Goal: Information Seeking & Learning: Understand process/instructions

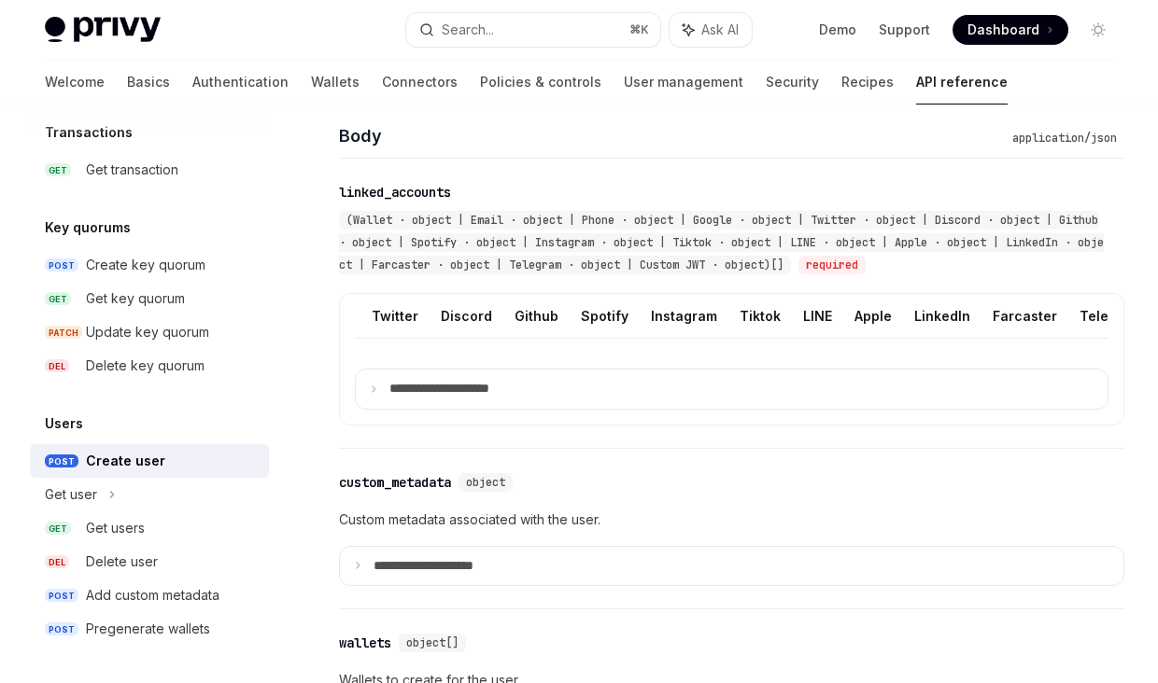
scroll to position [0, 344]
click at [1078, 317] on button "Custom JWT" at bounding box center [1101, 316] width 85 height 44
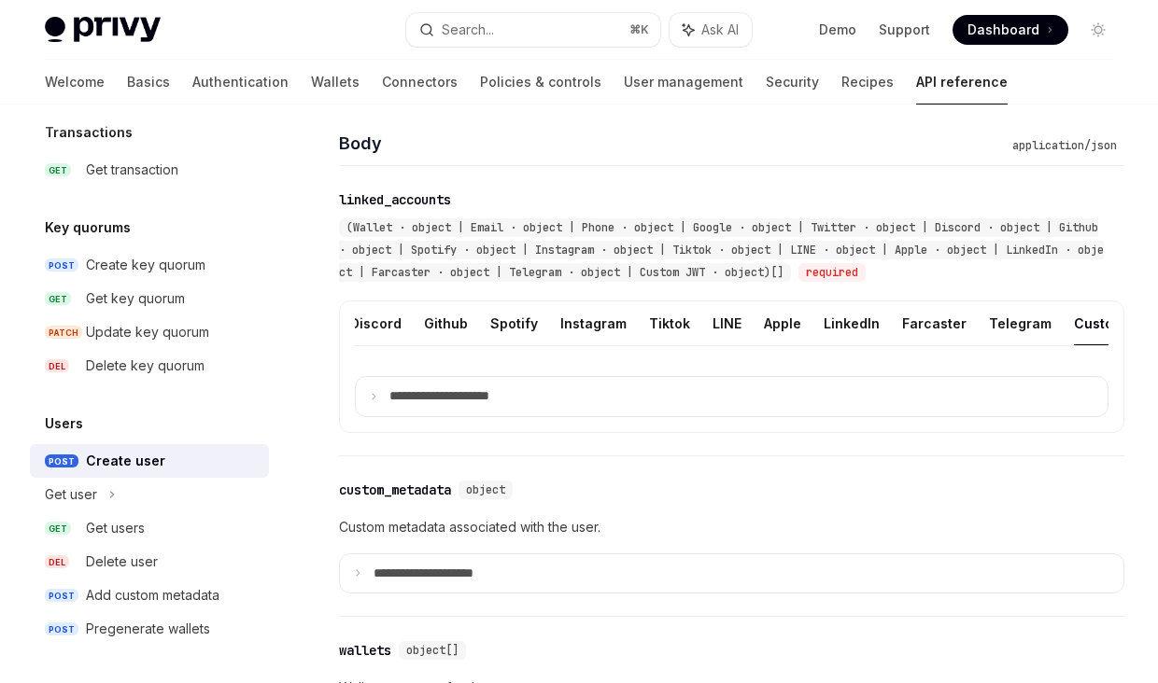
scroll to position [0, 344]
click at [1068, 319] on button "Custom JWT" at bounding box center [1101, 324] width 85 height 44
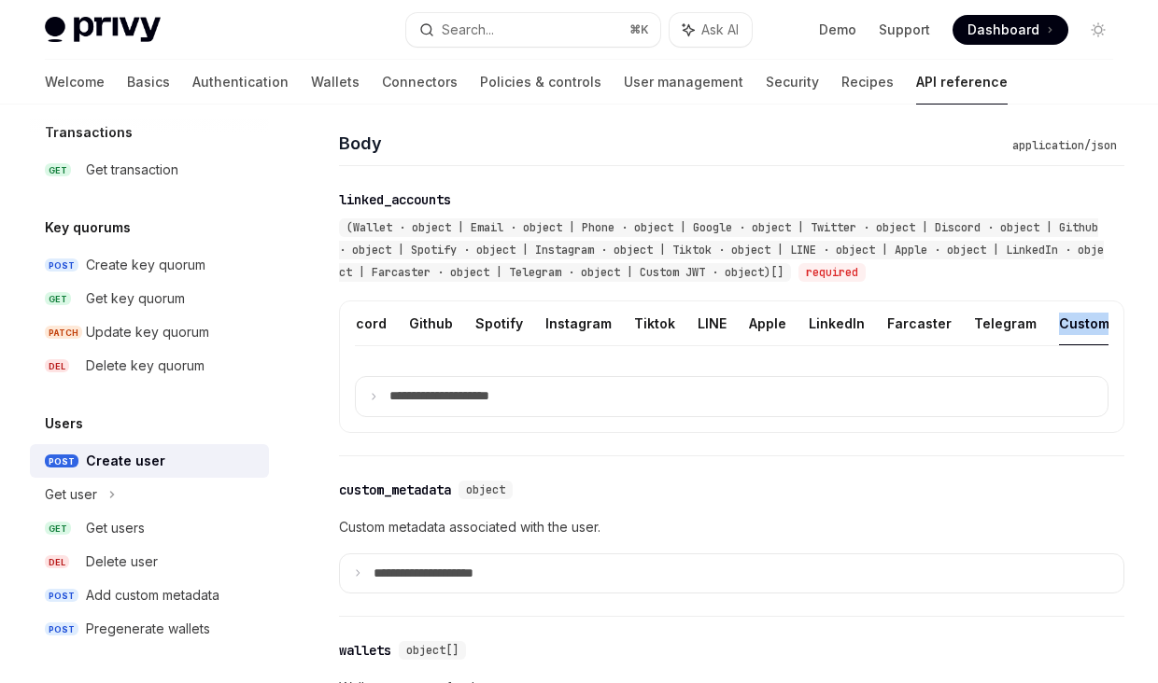
drag, startPoint x: 1011, startPoint y: 321, endPoint x: 1109, endPoint y: 324, distance: 98.1
click at [1109, 324] on div "**********" at bounding box center [731, 367] width 785 height 133
copy ul "Custom JWT"
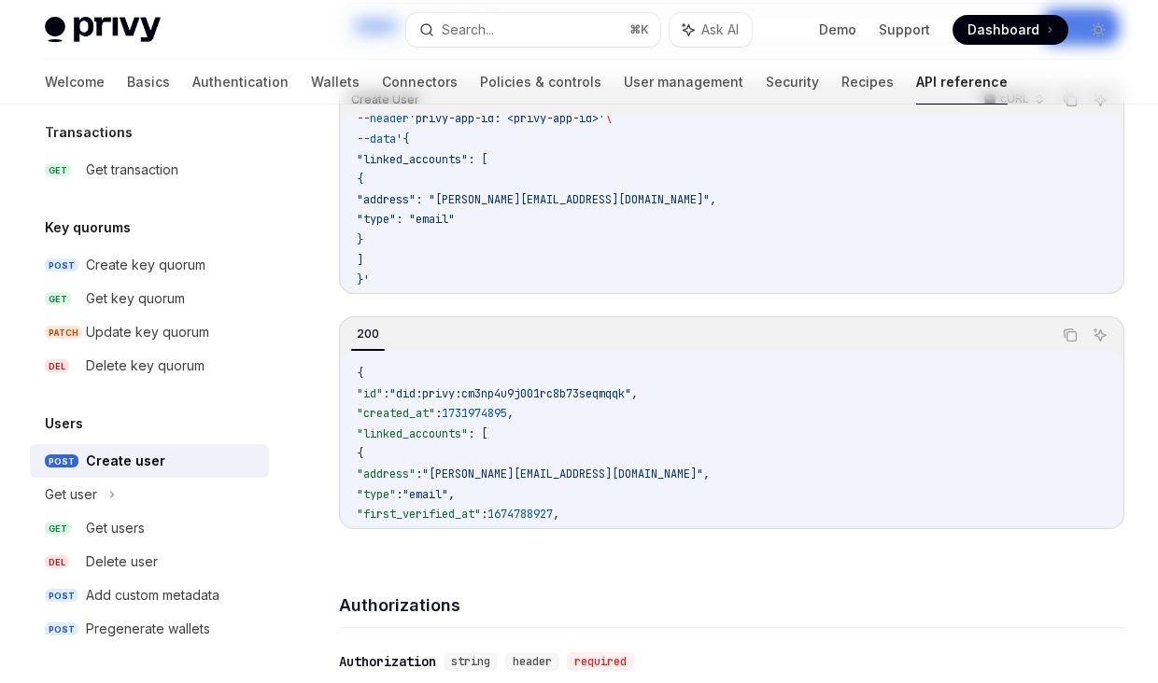
scroll to position [0, 0]
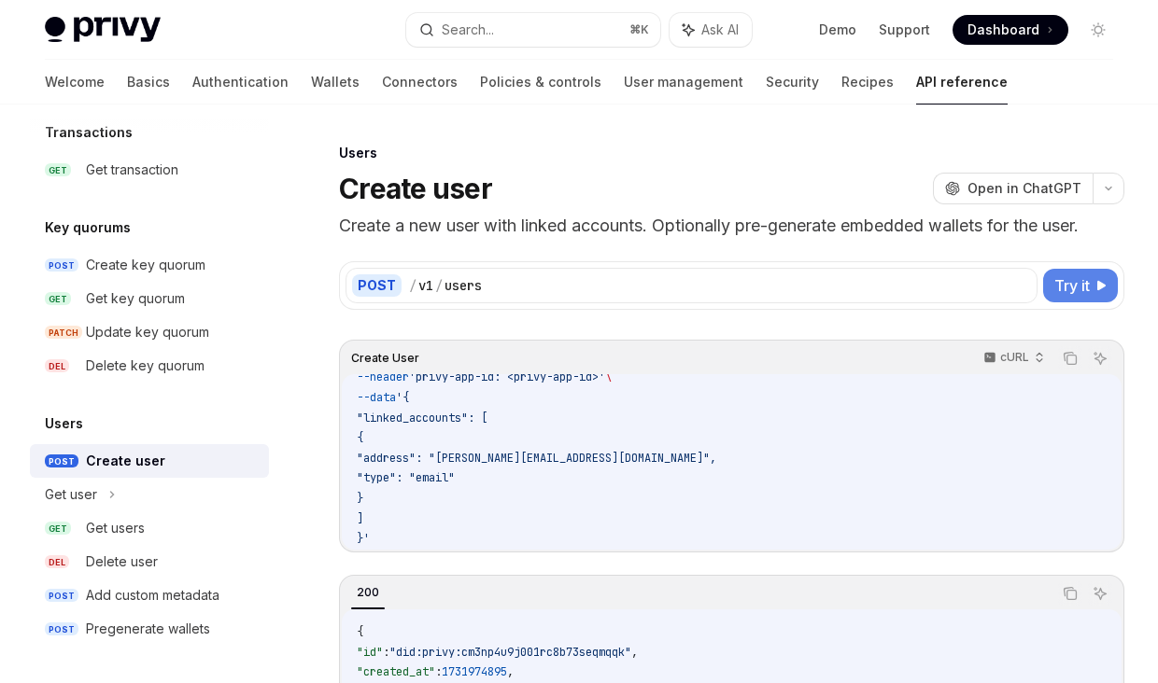
click at [1087, 288] on span "Try it" at bounding box center [1071, 286] width 35 height 22
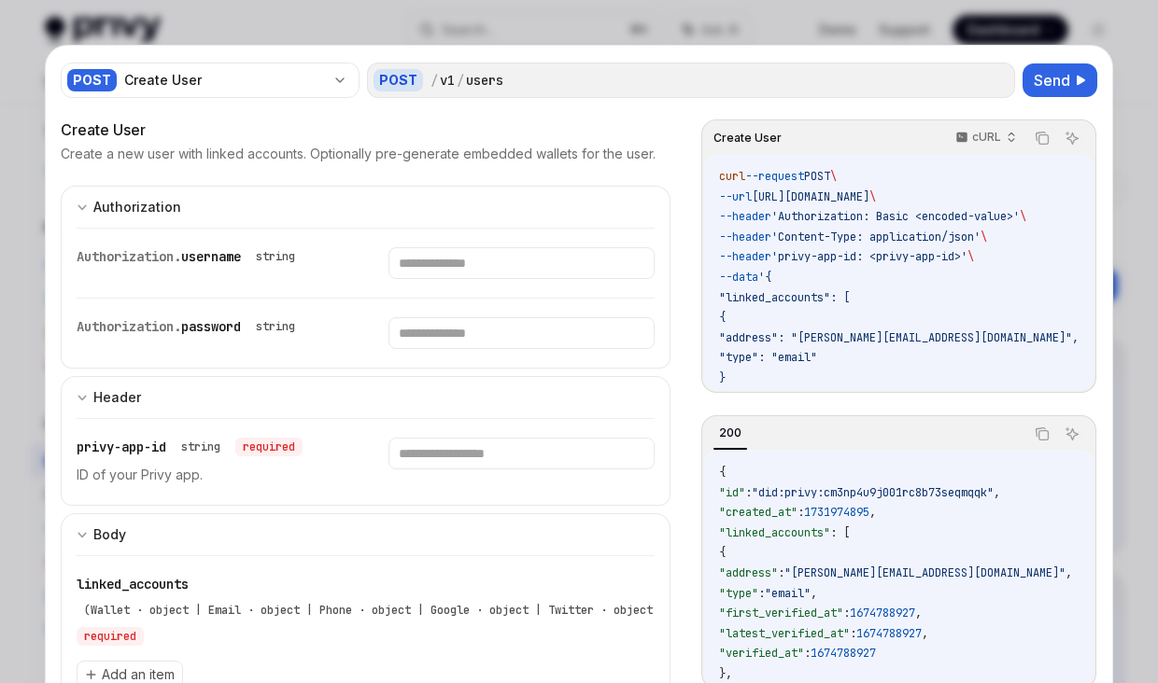
click at [911, 33] on div at bounding box center [579, 341] width 1158 height 683
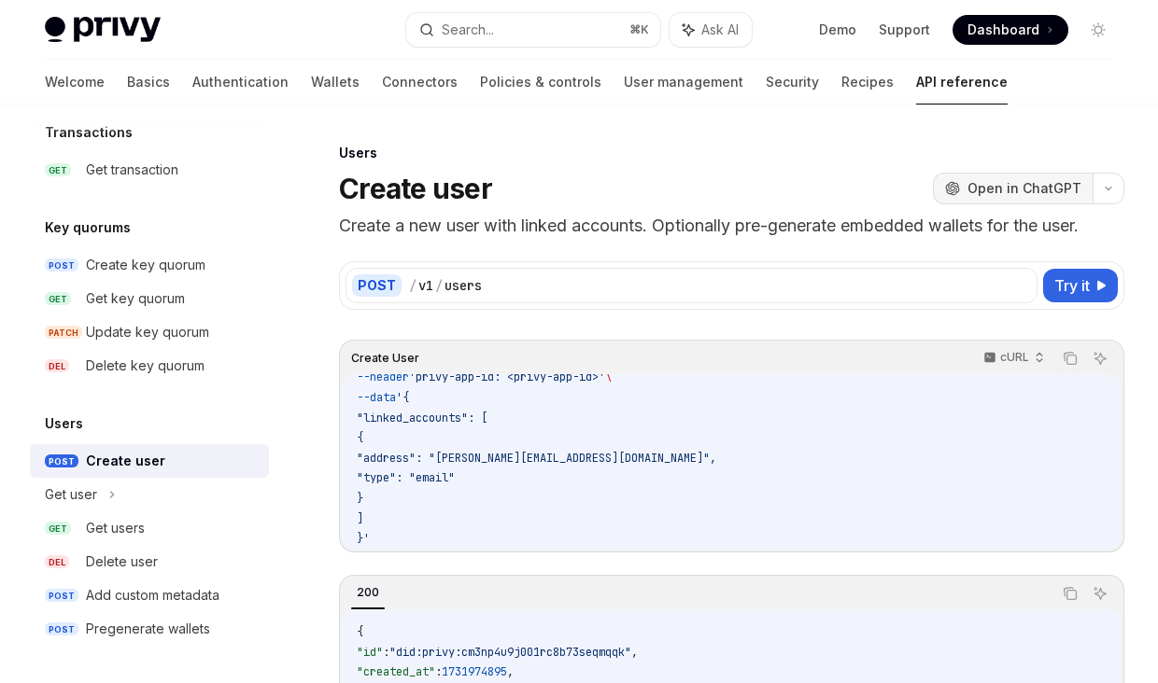
click at [1021, 180] on span "Open in ChatGPT" at bounding box center [1024, 188] width 114 height 19
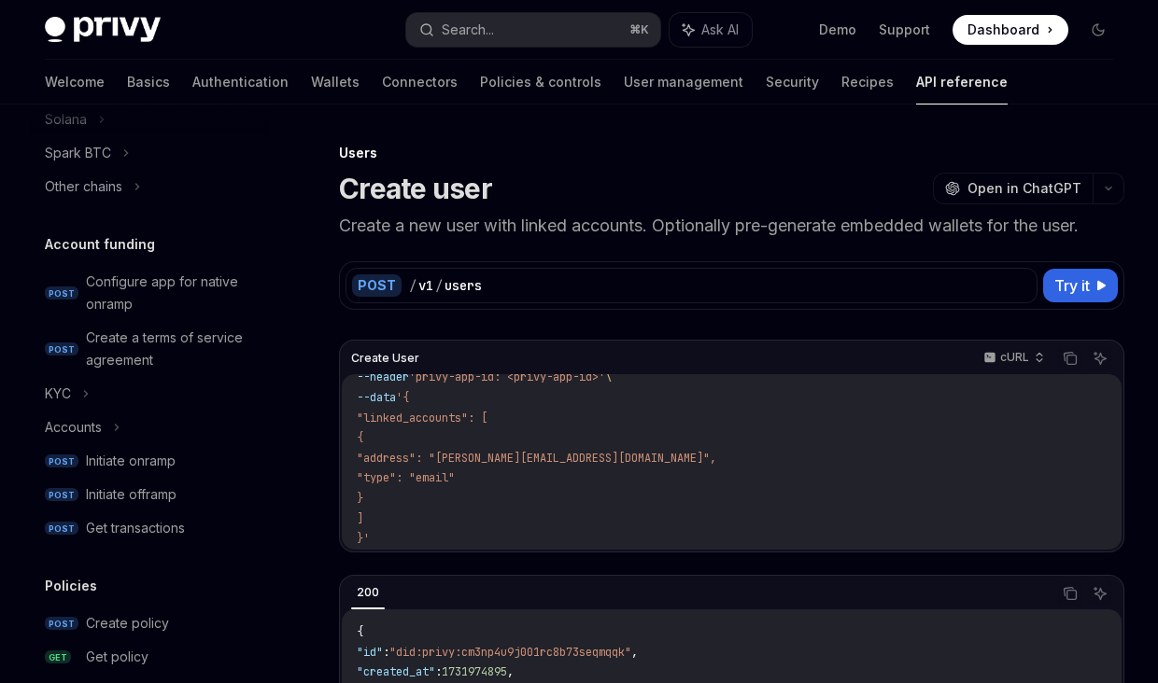
scroll to position [0, 345]
type textarea "*"
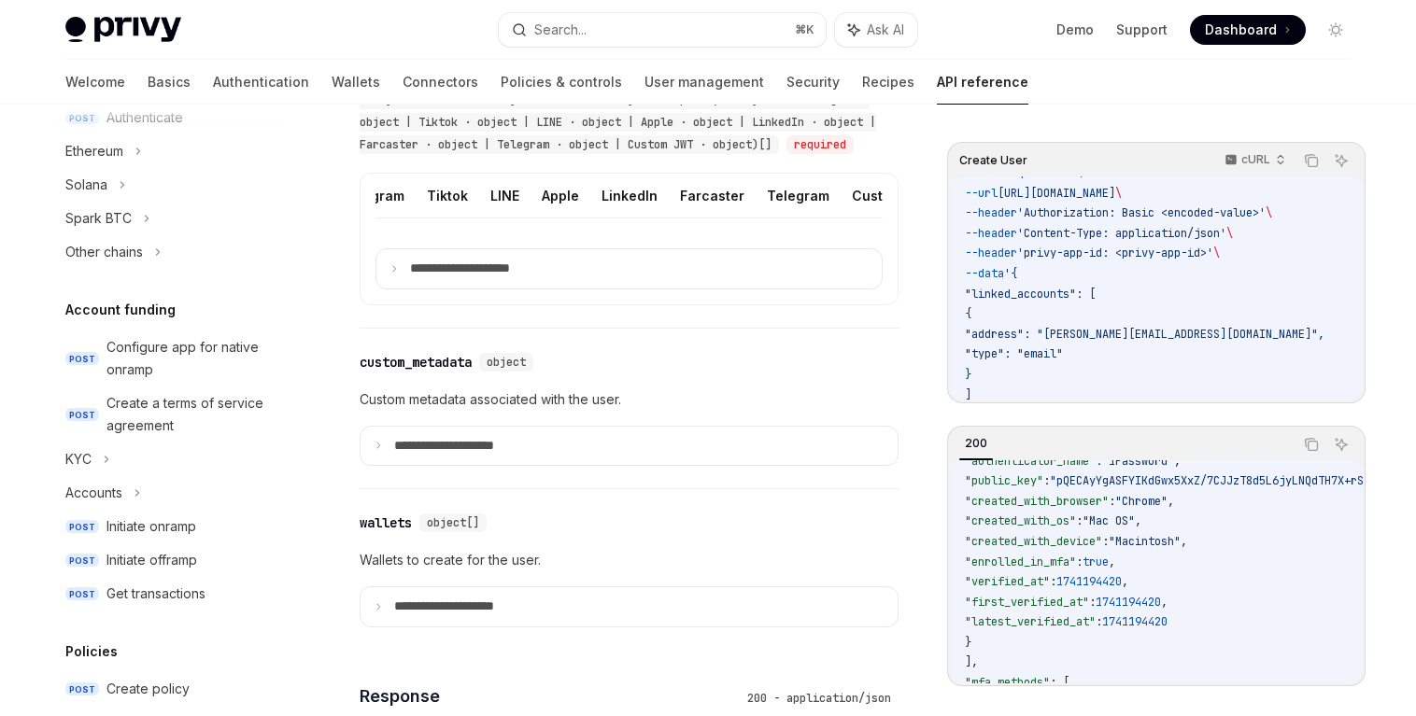
scroll to position [0, 591]
click at [841, 218] on button "Custom JWT" at bounding box center [874, 196] width 85 height 44
click at [846, 218] on button "Custom JWT" at bounding box center [874, 196] width 85 height 44
drag, startPoint x: 795, startPoint y: 219, endPoint x: 882, endPoint y: 221, distance: 87.8
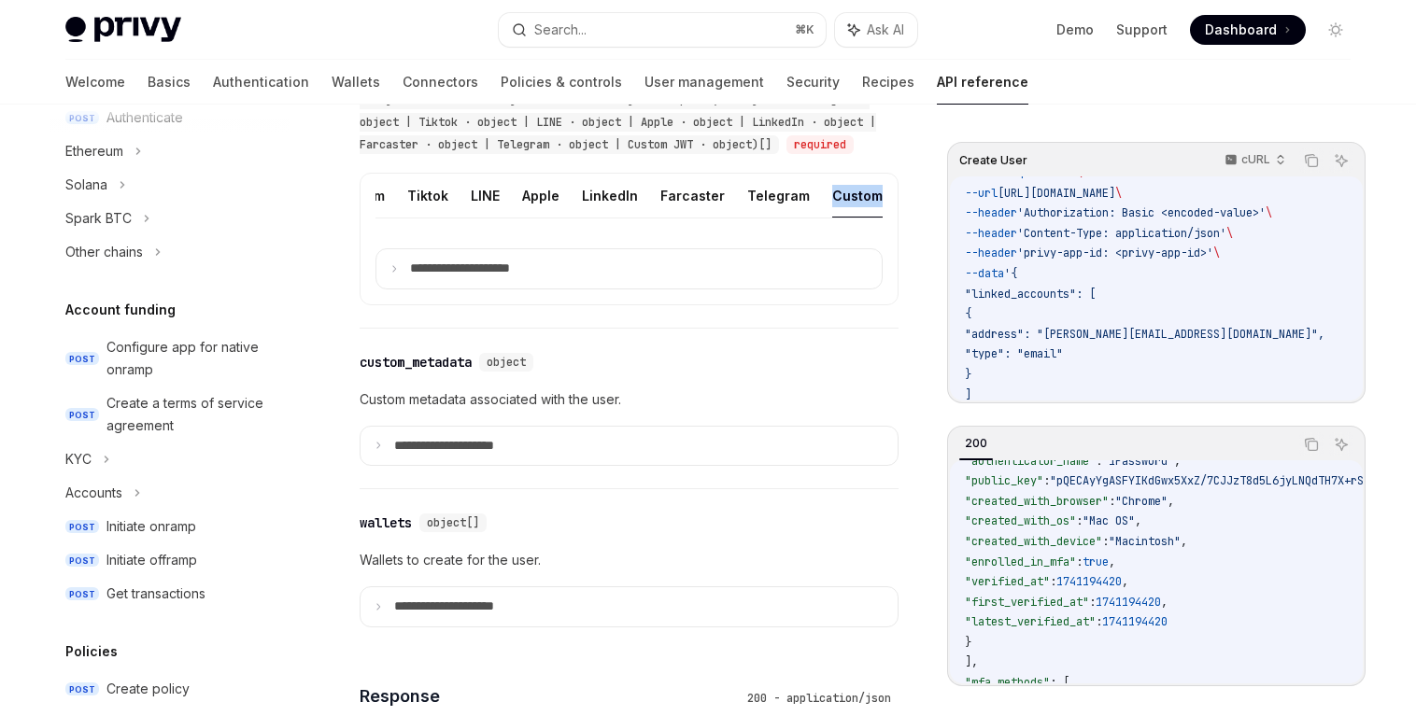
click at [882, 221] on div "**********" at bounding box center [628, 239] width 539 height 133
copy button "Custom JWT"
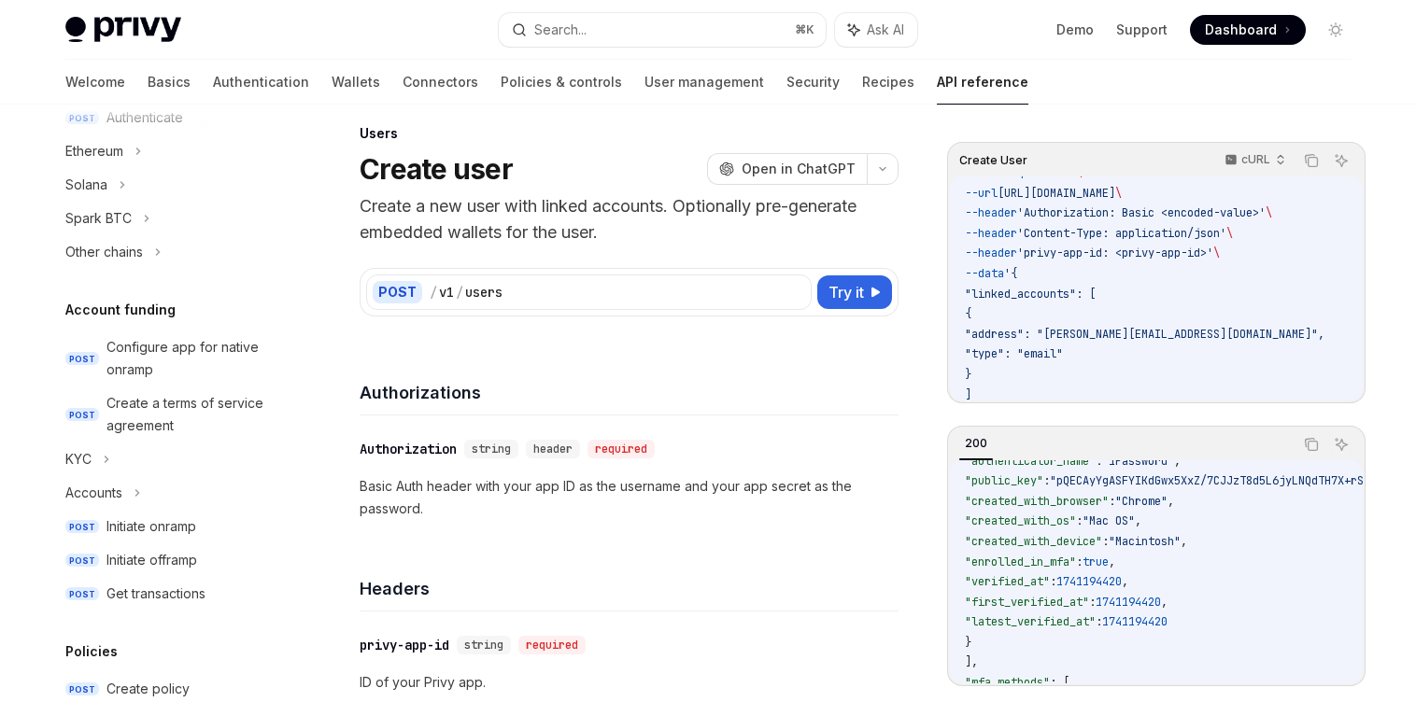
scroll to position [0, 0]
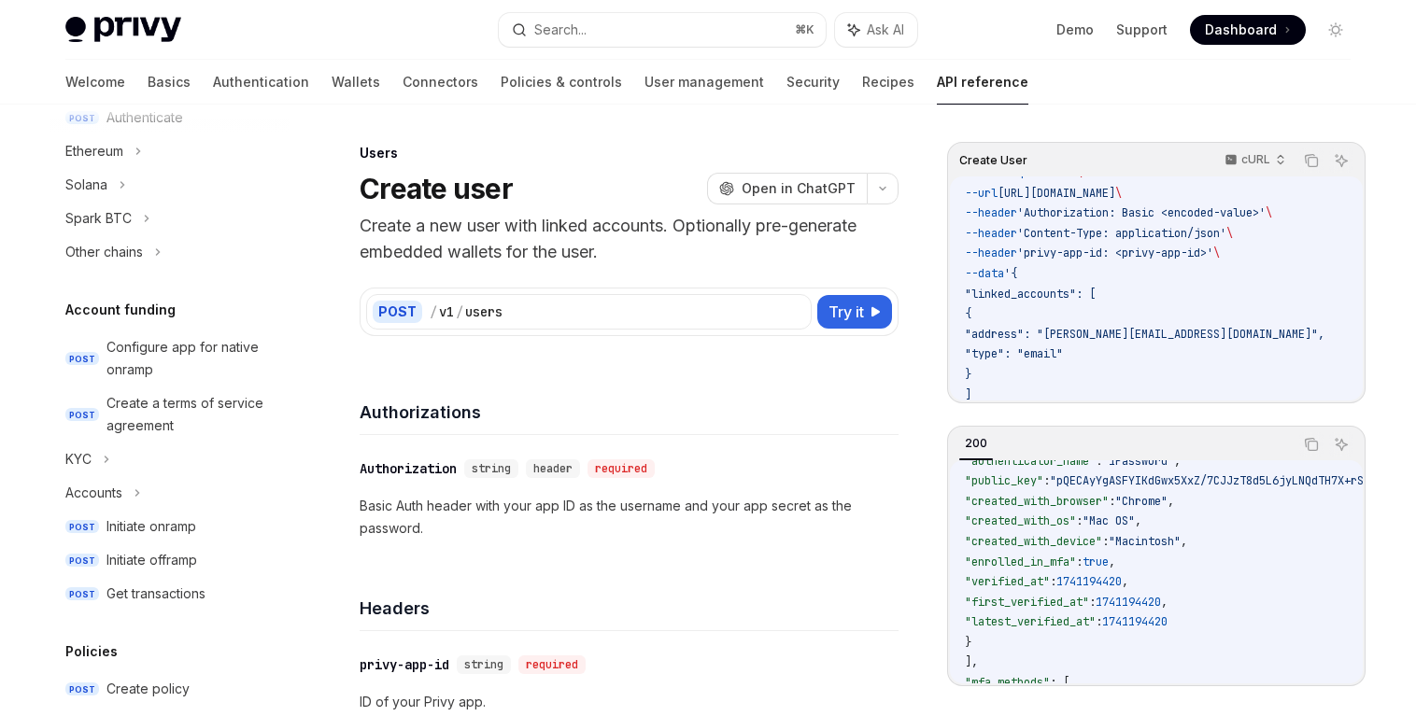
drag, startPoint x: 874, startPoint y: 308, endPoint x: 901, endPoint y: 223, distance: 89.2
click at [848, 183] on span "Open in ChatGPT" at bounding box center [798, 188] width 114 height 19
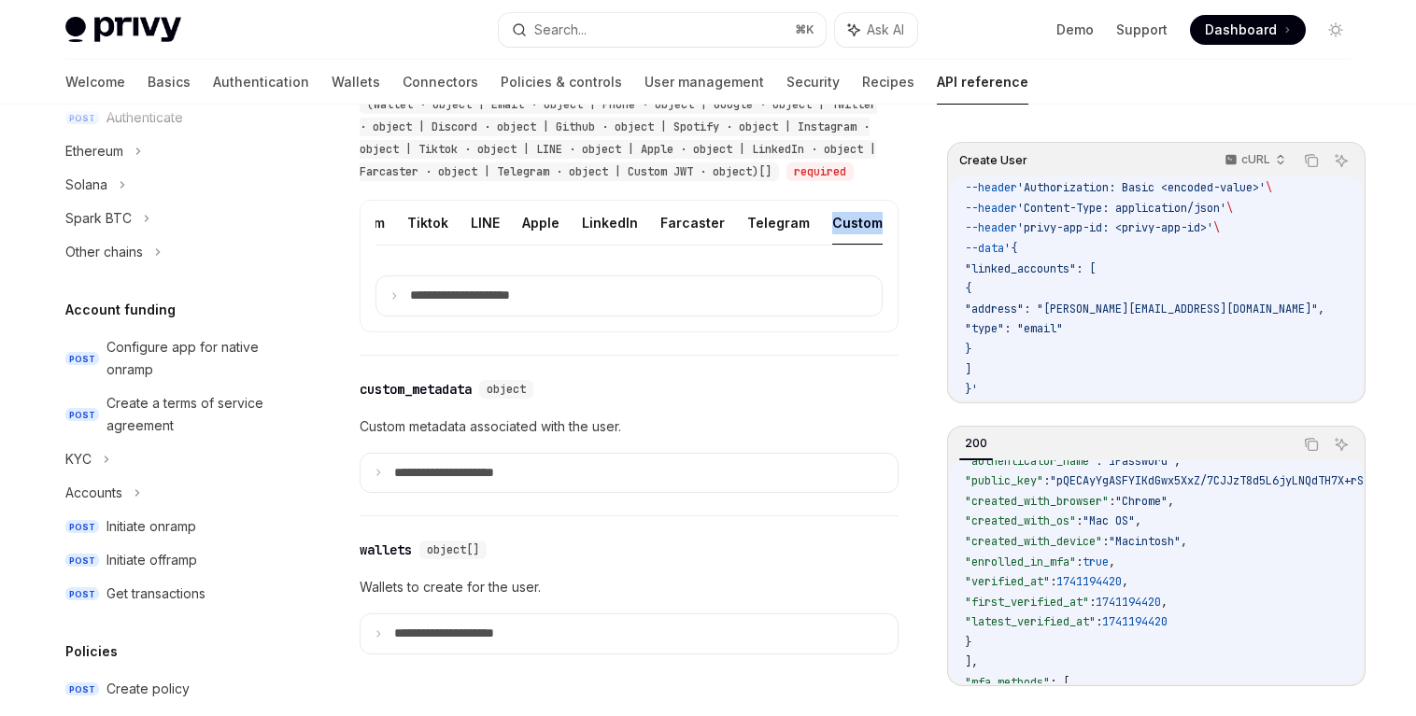
scroll to position [767, 0]
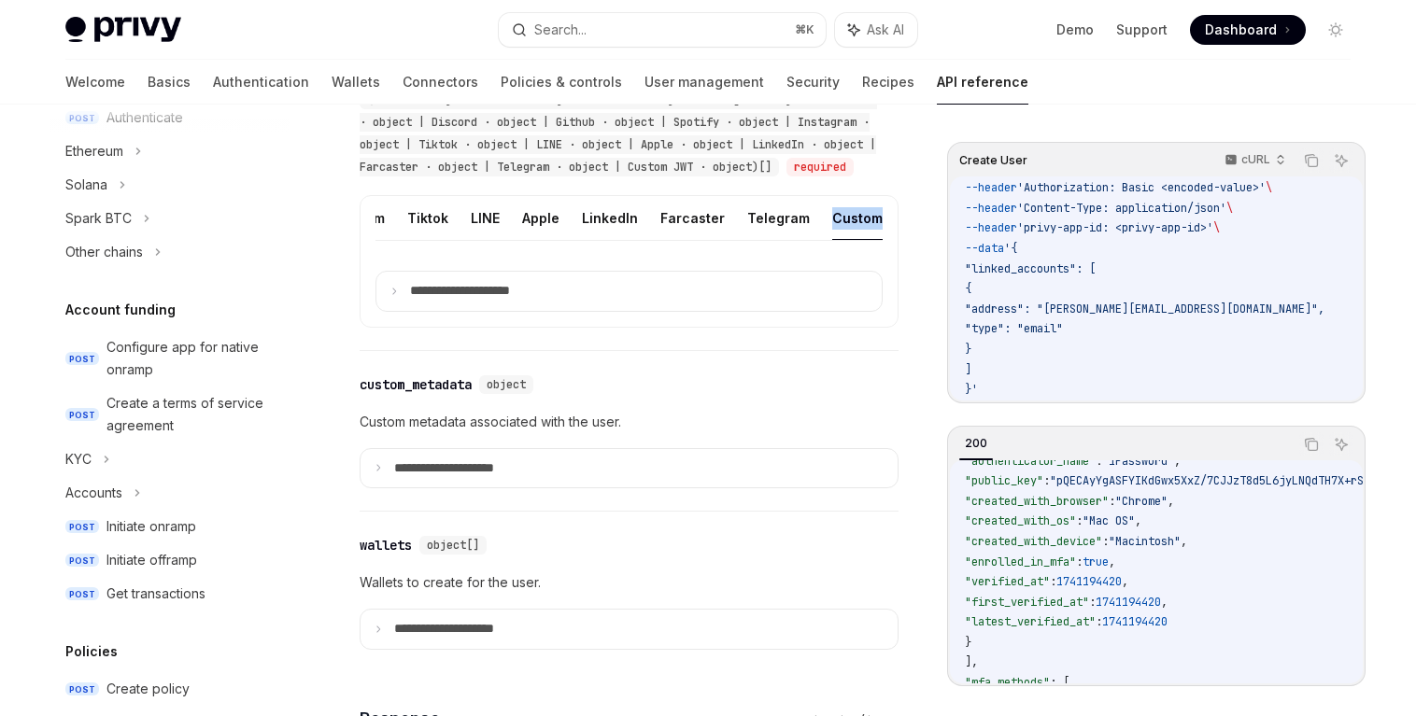
click at [832, 240] on button "Custom JWT" at bounding box center [874, 218] width 85 height 44
click at [863, 240] on button "Custom JWT" at bounding box center [874, 218] width 85 height 44
click at [771, 240] on button "Telegram" at bounding box center [778, 218] width 63 height 44
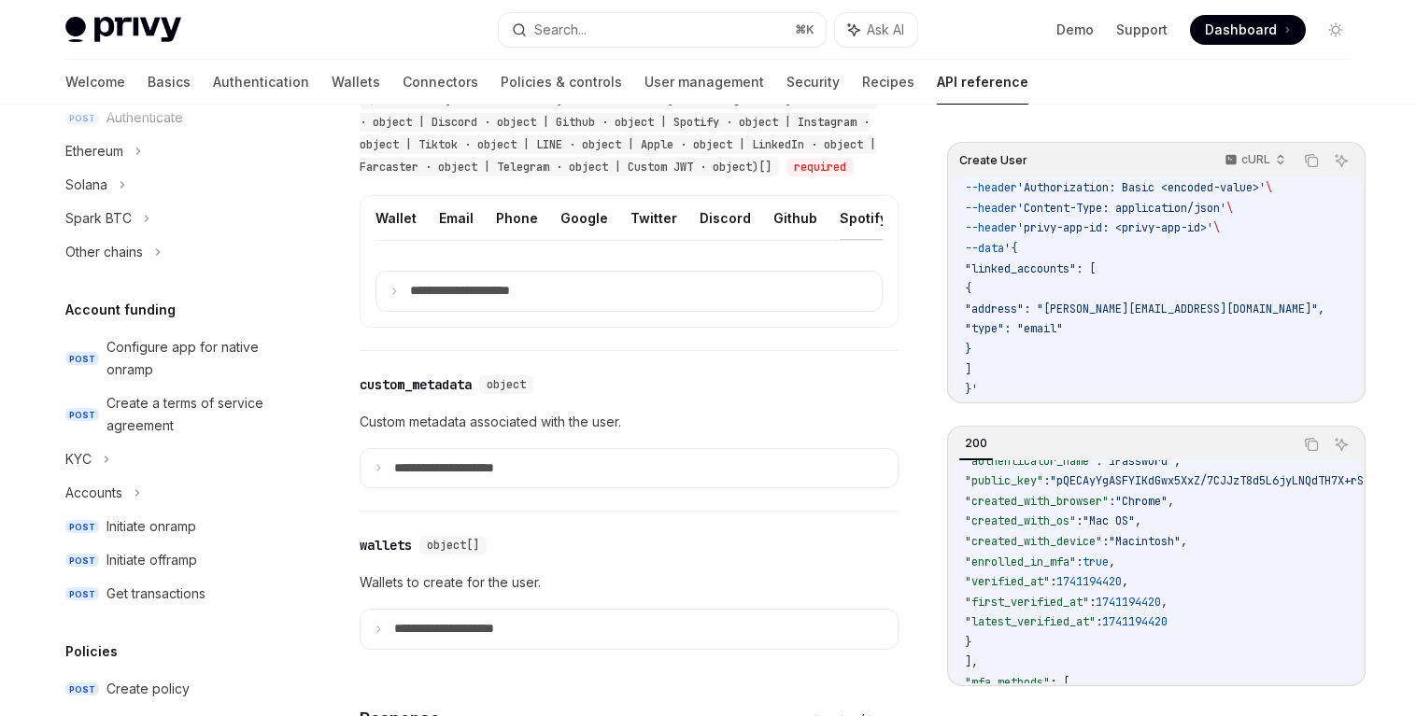
click at [843, 240] on button "Spotify" at bounding box center [863, 218] width 48 height 44
click at [860, 240] on button "Custom JWT" at bounding box center [874, 218] width 85 height 44
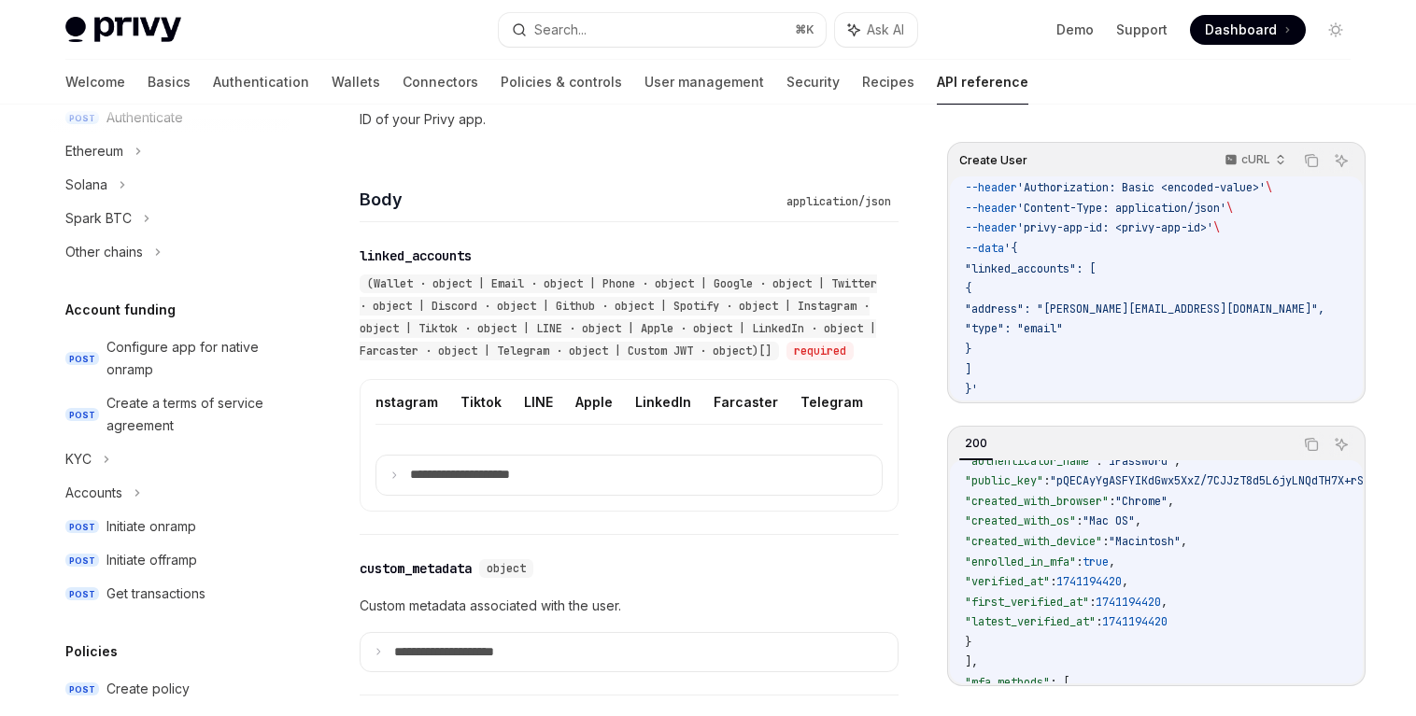
scroll to position [0, 591]
click at [876, 424] on button "Custom JWT" at bounding box center [874, 402] width 85 height 44
click at [837, 407] on button "Custom JWT" at bounding box center [874, 402] width 85 height 44
click at [837, 416] on button "Custom JWT" at bounding box center [874, 402] width 85 height 44
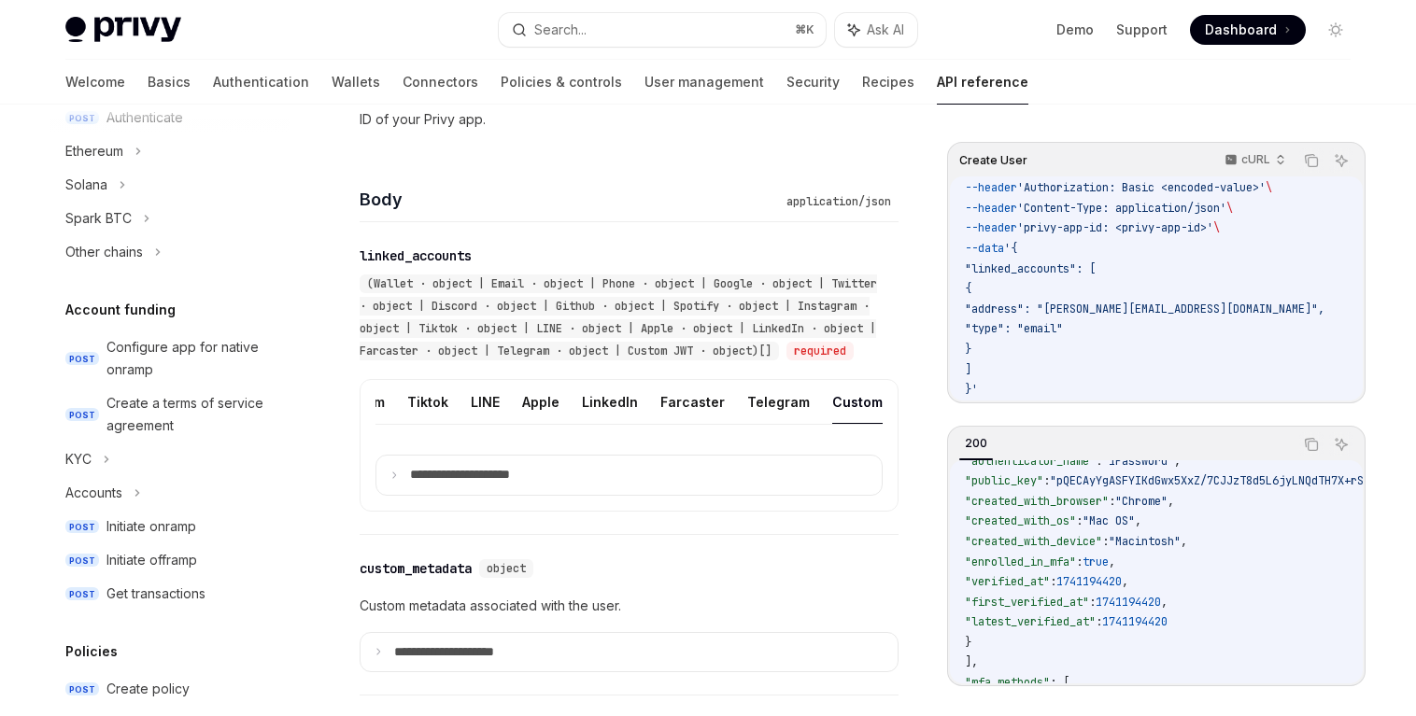
click at [832, 423] on button "Custom JWT" at bounding box center [874, 402] width 85 height 44
click at [747, 424] on button "Telegram" at bounding box center [778, 402] width 63 height 44
click at [842, 423] on button "Spotify" at bounding box center [863, 402] width 48 height 44
click at [862, 424] on button "Spotify" at bounding box center [863, 402] width 48 height 44
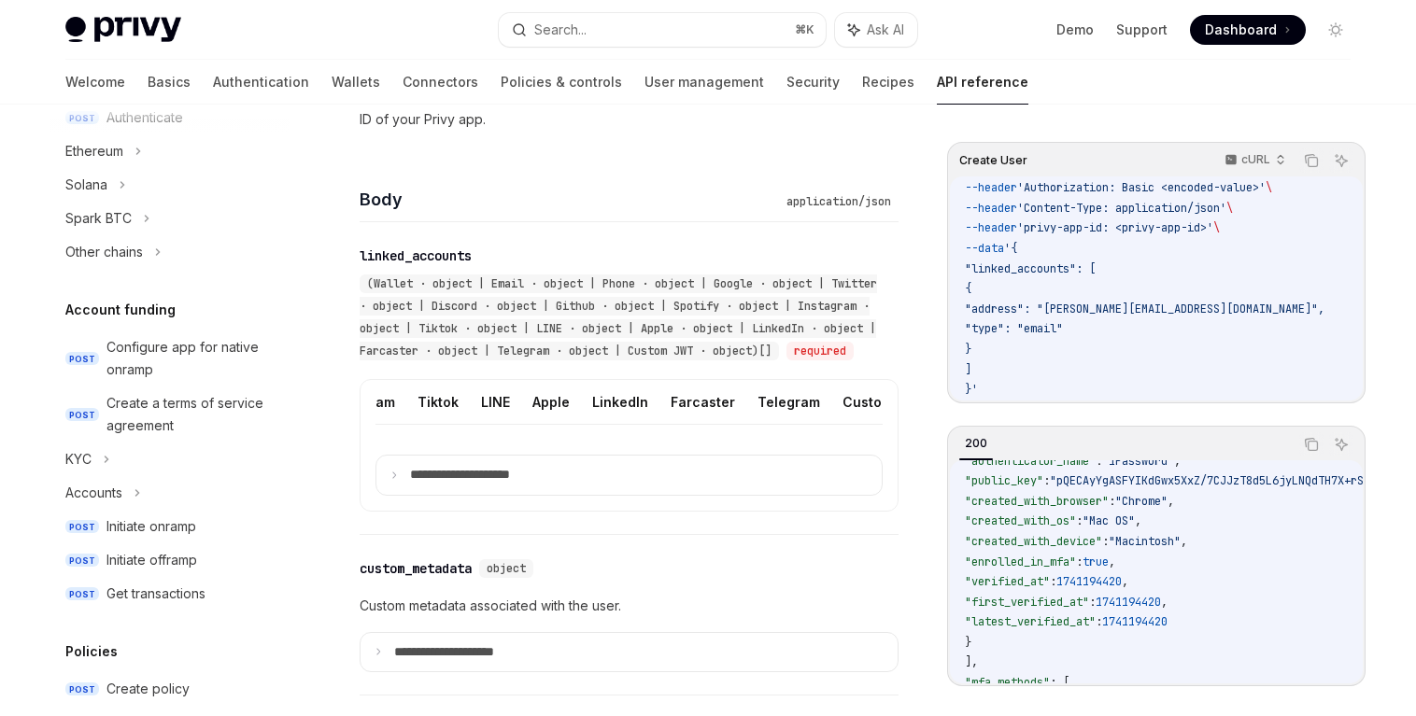
scroll to position [0, 591]
click at [848, 424] on button "Custom JWT" at bounding box center [874, 402] width 85 height 44
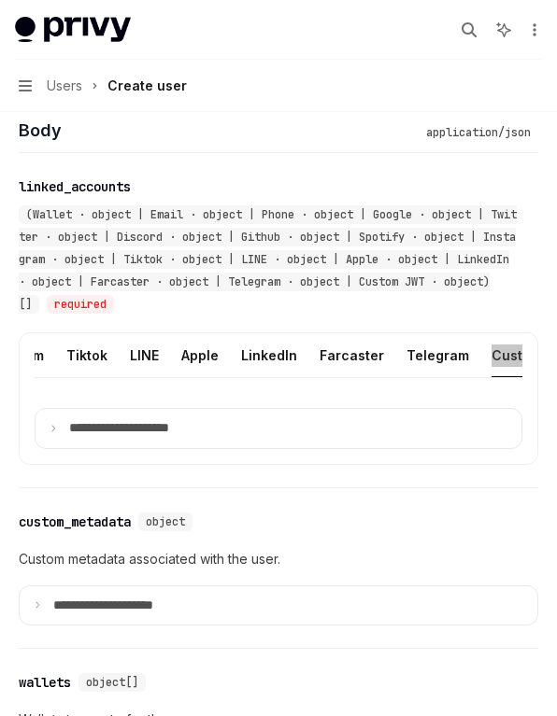
scroll to position [1210, 0]
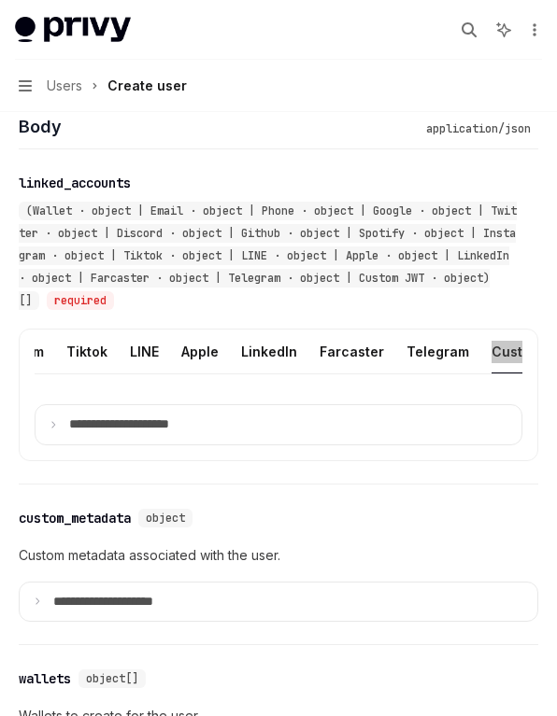
click at [492, 355] on button "Custom JWT" at bounding box center [533, 352] width 85 height 44
type textarea "*"
